Goal: Task Accomplishment & Management: Manage account settings

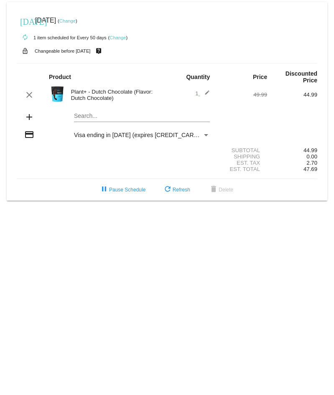
click at [76, 21] on link "Change" at bounding box center [67, 20] width 16 height 5
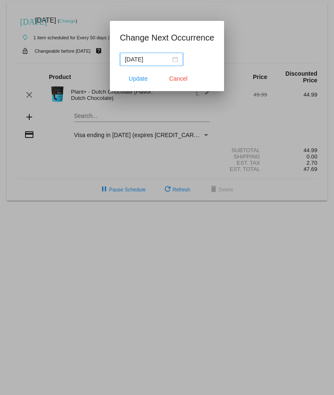
click at [175, 59] on div "[DATE]" at bounding box center [151, 59] width 53 height 9
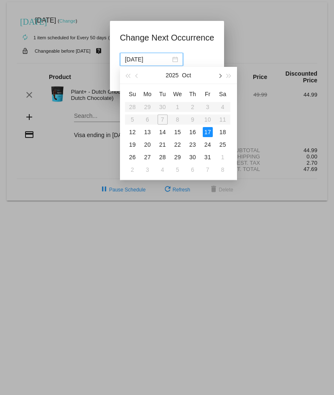
click at [219, 77] on span "button" at bounding box center [219, 76] width 4 height 4
click at [210, 146] on div "21" at bounding box center [208, 145] width 10 height 10
type input "[DATE]"
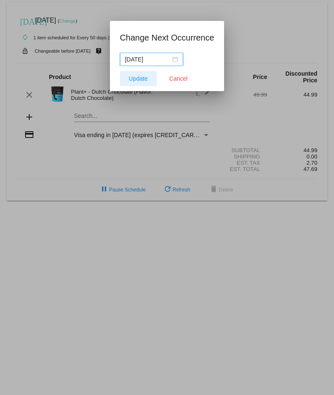
click at [141, 79] on span "Update" at bounding box center [138, 78] width 19 height 7
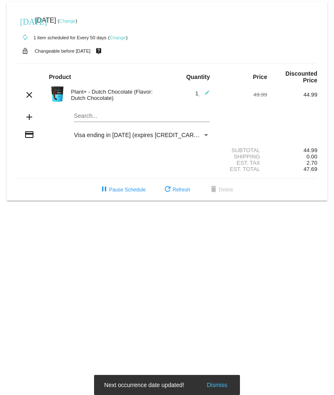
click at [90, 117] on mat-card "[DATE] [DATE] ( Change ) autorenew 1 item scheduled for Every 50 days ( Change …" at bounding box center [167, 101] width 321 height 199
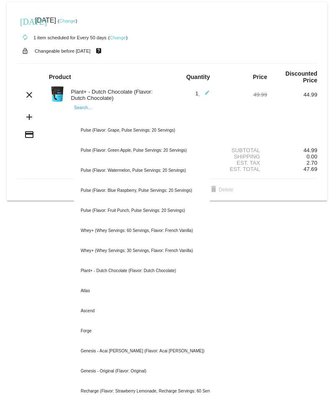
click at [78, 115] on input "Search..." at bounding box center [142, 116] width 136 height 7
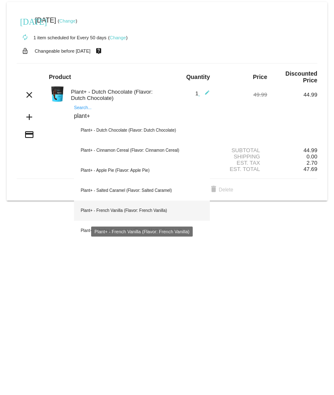
type input "plant+"
click at [125, 211] on div "Plant+ - French Vanilla (Flavor: French Vanilla)" at bounding box center [142, 211] width 136 height 20
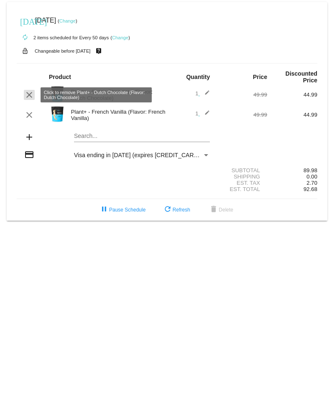
click at [31, 93] on mat-icon "clear" at bounding box center [29, 95] width 10 height 10
